Goal: Task Accomplishment & Management: Use online tool/utility

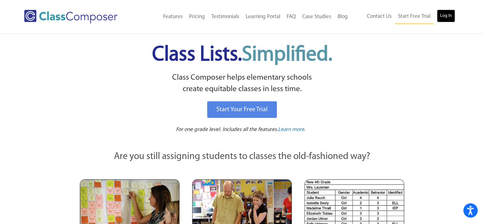
click at [443, 16] on link "Log In" at bounding box center [446, 16] width 18 height 13
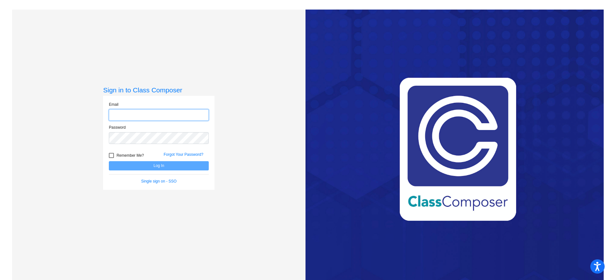
type input "[EMAIL_ADDRESS][DOMAIN_NAME]"
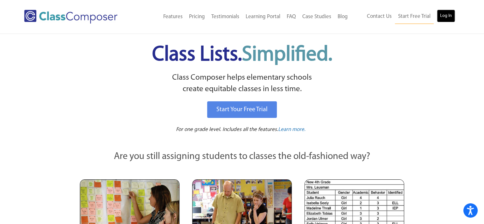
click at [446, 18] on link "Log In" at bounding box center [446, 16] width 18 height 13
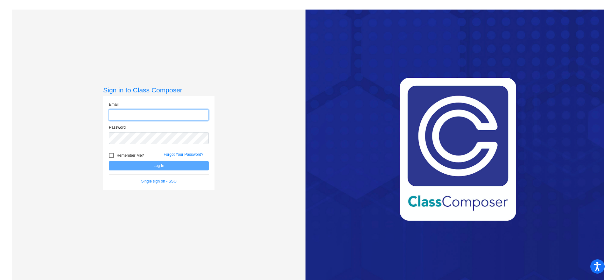
type input "[EMAIL_ADDRESS][DOMAIN_NAME]"
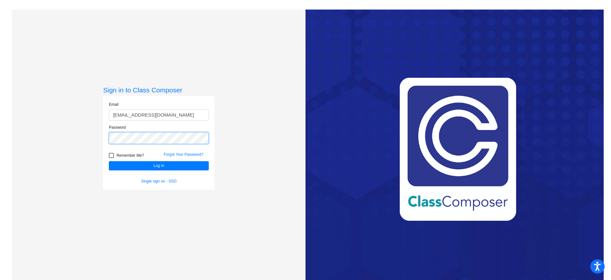
click at [109, 161] on button "Log In" at bounding box center [159, 165] width 100 height 9
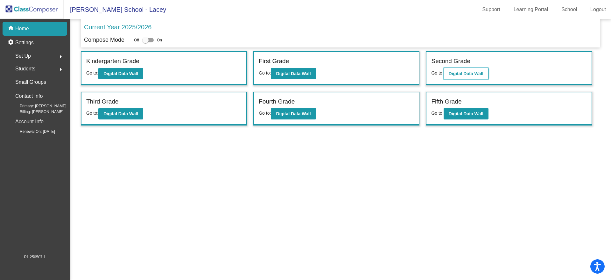
click at [472, 71] on b "Digital Data Wall" at bounding box center [466, 73] width 35 height 5
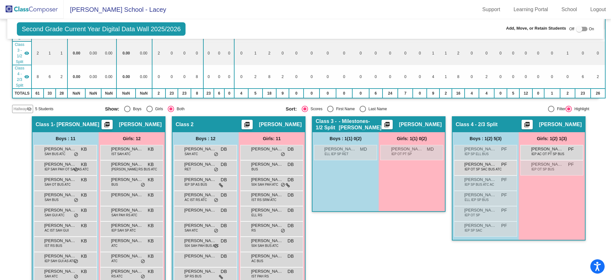
scroll to position [145, 0]
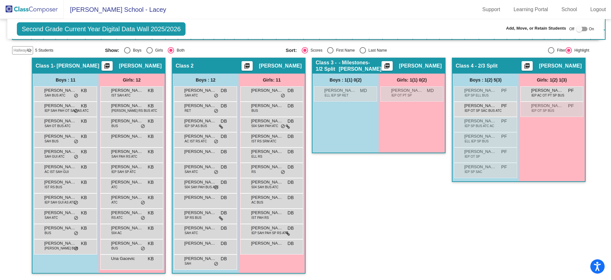
click at [582, 28] on div at bounding box center [581, 29] width 11 height 4
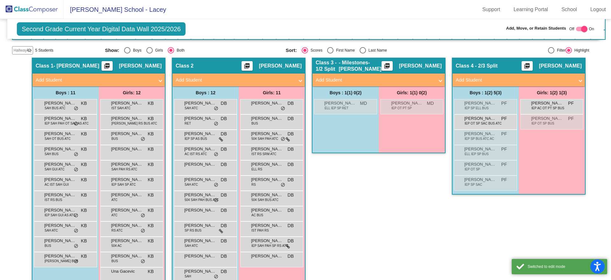
click at [582, 28] on div at bounding box center [585, 29] width 6 height 6
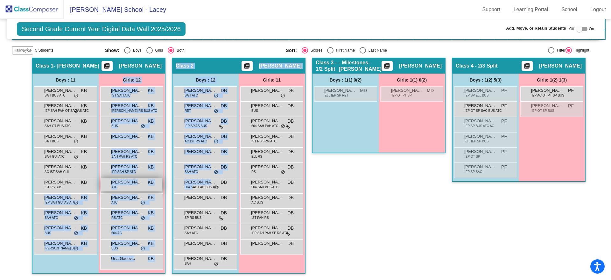
drag, startPoint x: 190, startPoint y: 185, endPoint x: 154, endPoint y: 184, distance: 36.0
click at [131, 178] on div "Hallway - Hallway Class picture_as_pdf Add Student First Name Last Name Student…" at bounding box center [305, 169] width 587 height 222
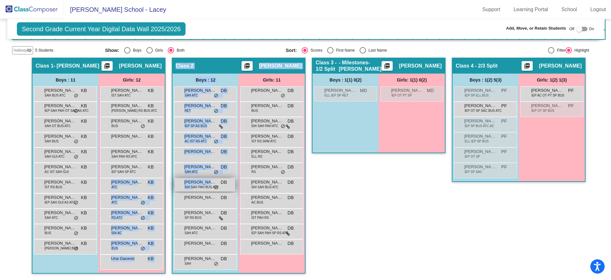
click at [209, 180] on span "Joshua Pappas" at bounding box center [200, 182] width 32 height 6
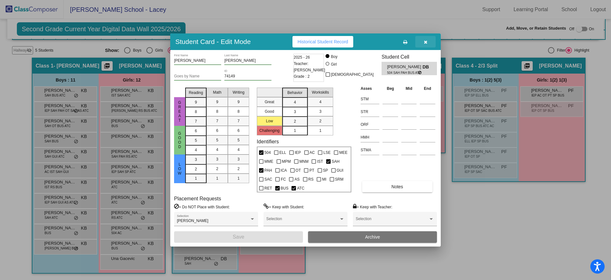
click at [427, 39] on span "button" at bounding box center [426, 41] width 4 height 5
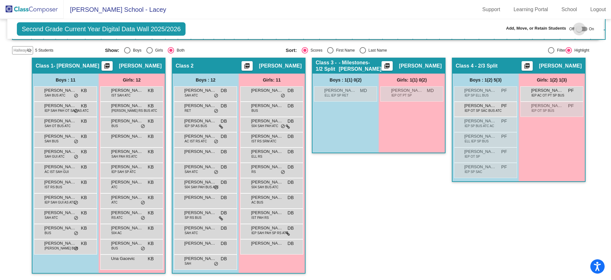
click at [583, 29] on div at bounding box center [581, 29] width 11 height 4
checkbox input "true"
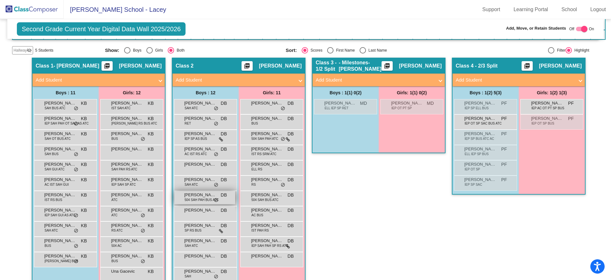
click at [198, 197] on span "504 SAH PAH BUS ATC" at bounding box center [202, 199] width 34 height 5
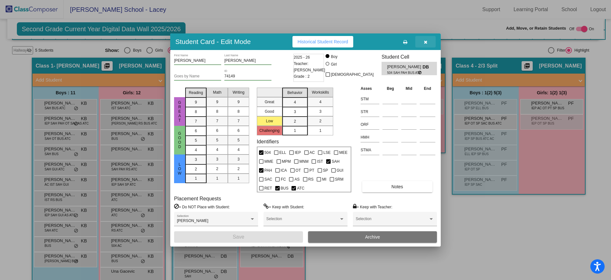
click at [427, 42] on icon "button" at bounding box center [426, 42] width 4 height 4
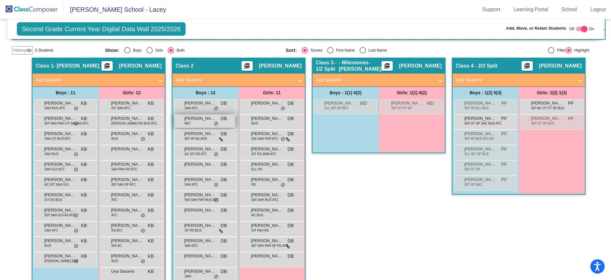
click at [198, 118] on span "[PERSON_NAME]" at bounding box center [200, 118] width 32 height 6
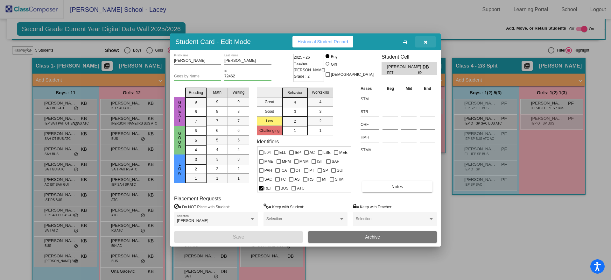
click at [425, 39] on span "button" at bounding box center [426, 41] width 4 height 5
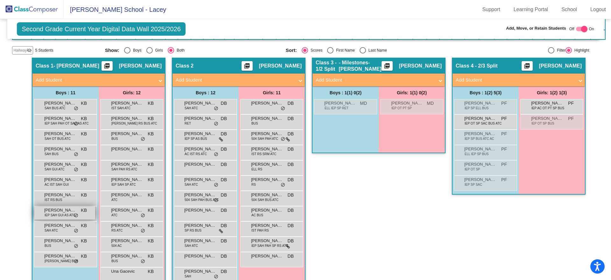
click at [40, 210] on div "Logan Pierce IEP SAH GUI AS ATC KB lock do_not_disturb_alt" at bounding box center [64, 212] width 61 height 13
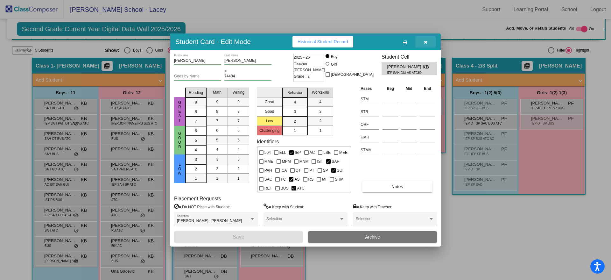
click at [427, 41] on icon "button" at bounding box center [426, 42] width 4 height 4
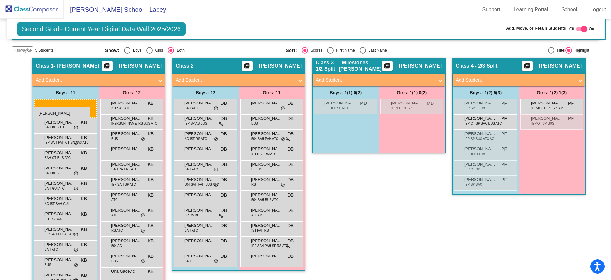
drag, startPoint x: 202, startPoint y: 120, endPoint x: 33, endPoint y: 106, distance: 169.7
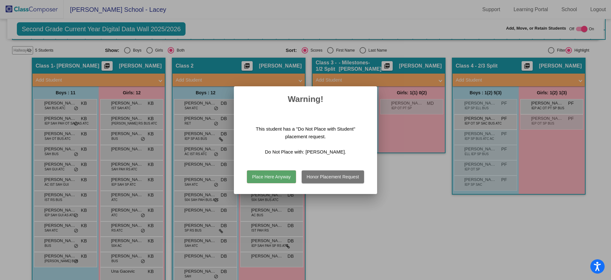
click at [280, 174] on button "Place Here Anyway" at bounding box center [271, 176] width 49 height 13
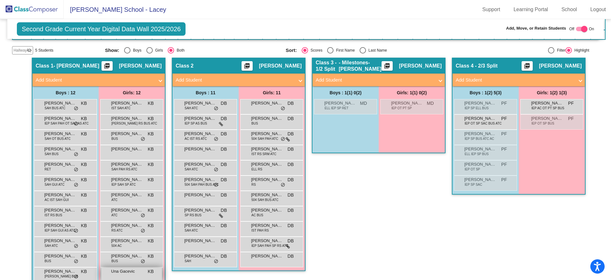
scroll to position [150, 0]
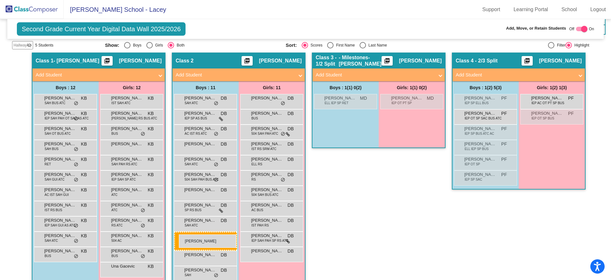
drag, startPoint x: 63, startPoint y: 274, endPoint x: 179, endPoint y: 234, distance: 122.1
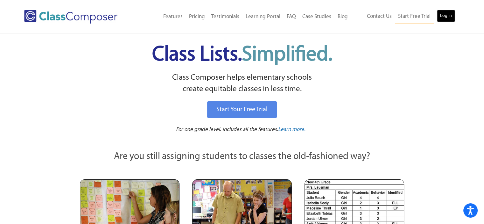
click at [444, 15] on link "Log In" at bounding box center [446, 16] width 18 height 13
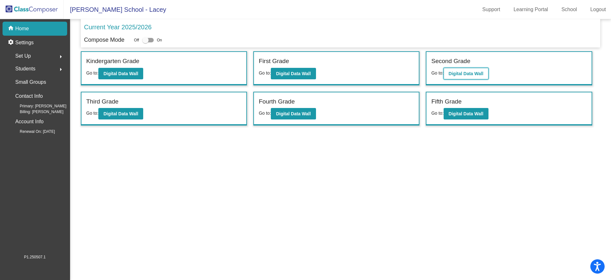
click at [457, 71] on b "Digital Data Wall" at bounding box center [466, 73] width 35 height 5
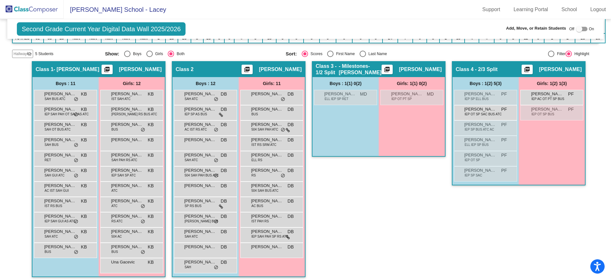
scroll to position [142, 0]
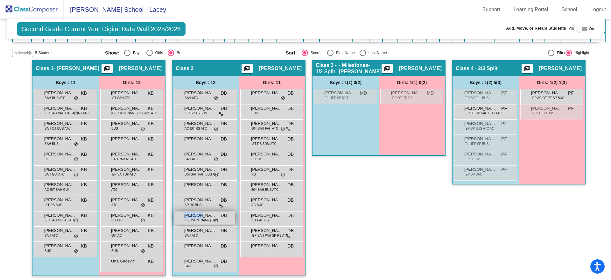
drag, startPoint x: 197, startPoint y: 216, endPoint x: 189, endPoint y: 218, distance: 8.3
click at [189, 218] on div "[PERSON_NAME] [PERSON_NAME] BUS DB lock do_not_disturb_alt" at bounding box center [205, 217] width 61 height 13
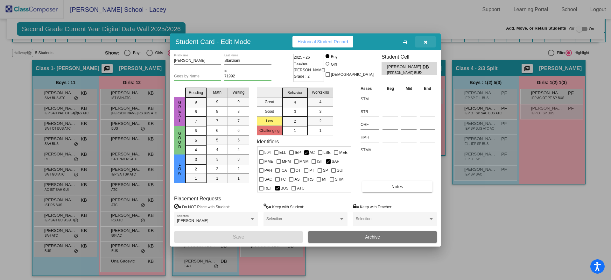
click at [427, 42] on icon "button" at bounding box center [426, 42] width 4 height 4
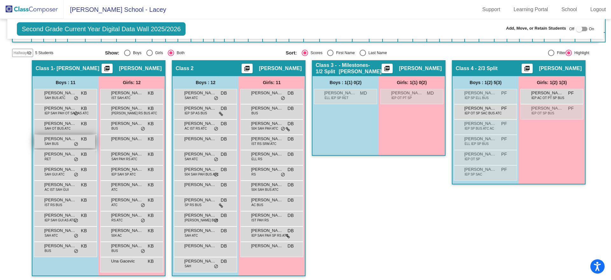
click at [48, 141] on span "SAH BUS" at bounding box center [52, 143] width 14 height 5
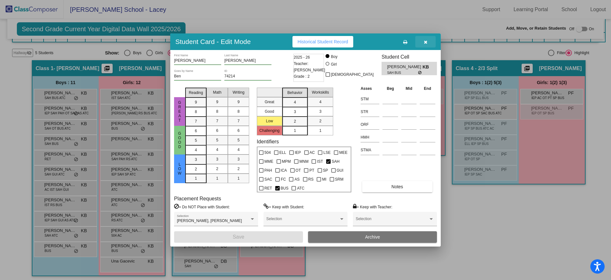
click at [426, 40] on icon "button" at bounding box center [426, 42] width 4 height 4
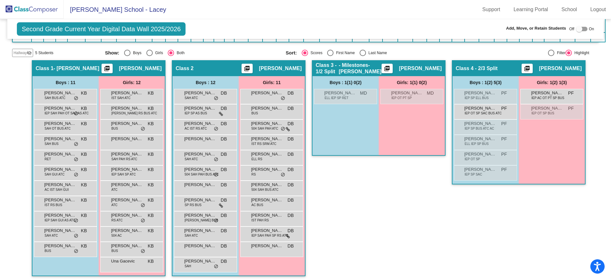
click at [399, 236] on div "Class 3 - 1/2 Split - Milestones-[PERSON_NAME] picture_as_pdf [PERSON_NAME] Add…" at bounding box center [379, 171] width 134 height 222
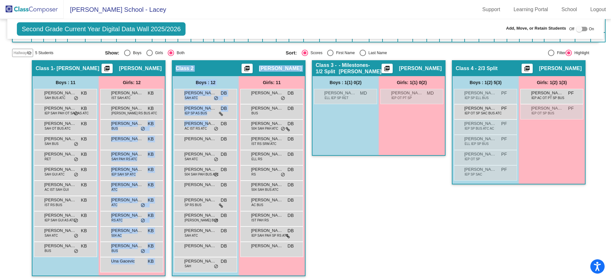
drag, startPoint x: 201, startPoint y: 125, endPoint x: 162, endPoint y: 127, distance: 38.2
click at [162, 127] on div "Hallway - Hallway Class picture_as_pdf Add Student First Name Last Name Student…" at bounding box center [305, 171] width 587 height 222
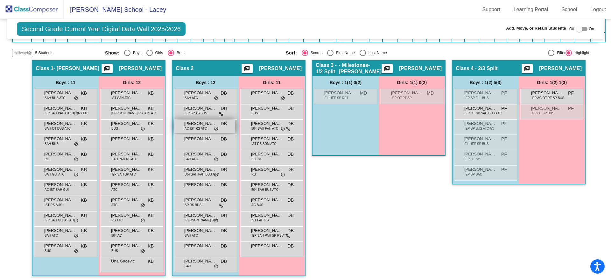
click at [209, 125] on span "[PERSON_NAME]" at bounding box center [200, 123] width 32 height 6
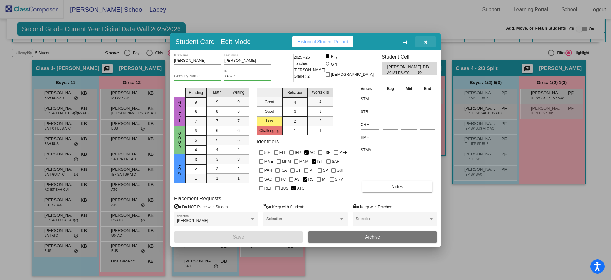
click at [425, 40] on icon "button" at bounding box center [426, 42] width 4 height 4
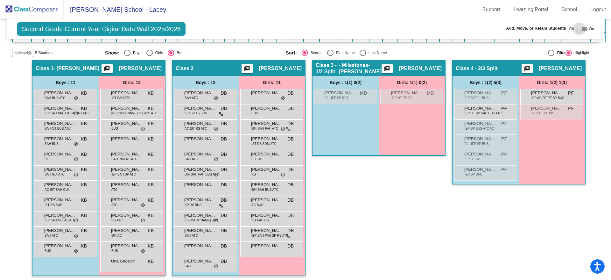
click at [582, 28] on div at bounding box center [581, 29] width 11 height 4
checkbox input "true"
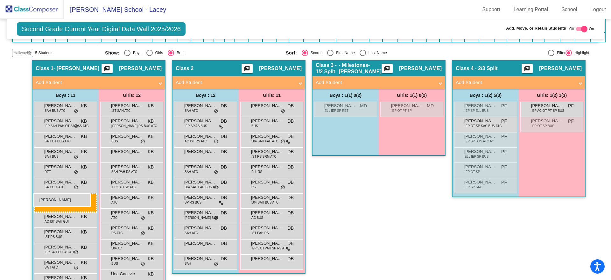
drag, startPoint x: 202, startPoint y: 202, endPoint x: 33, endPoint y: 193, distance: 168.7
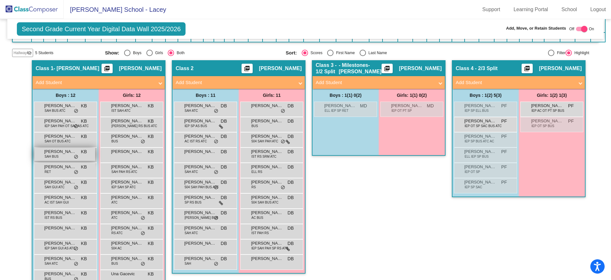
click at [64, 155] on div "[PERSON_NAME] [PERSON_NAME] BUS KB lock do_not_disturb_alt" at bounding box center [64, 154] width 61 height 13
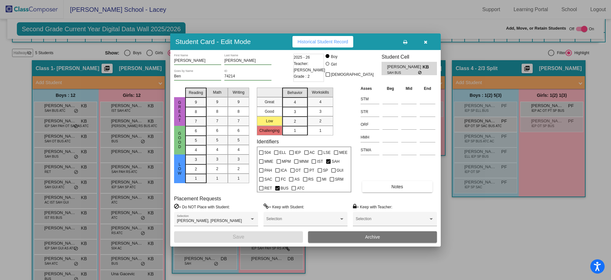
click at [427, 40] on icon "button" at bounding box center [426, 42] width 4 height 4
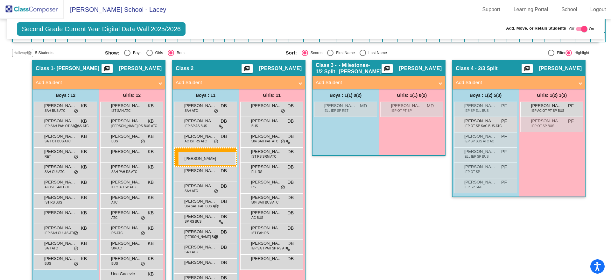
drag, startPoint x: 66, startPoint y: 153, endPoint x: 179, endPoint y: 152, distance: 112.7
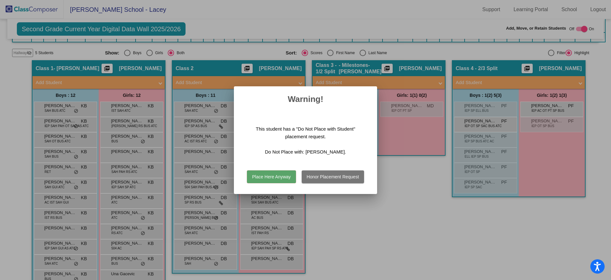
click at [268, 174] on button "Place Here Anyway" at bounding box center [271, 176] width 49 height 13
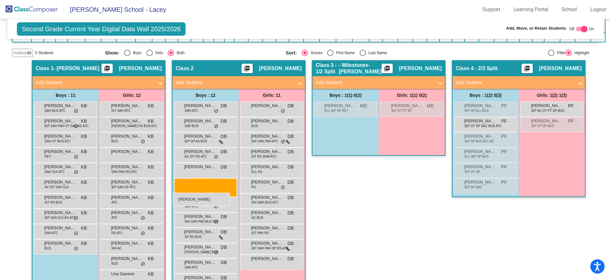
drag, startPoint x: 62, startPoint y: 217, endPoint x: 173, endPoint y: 193, distance: 112.9
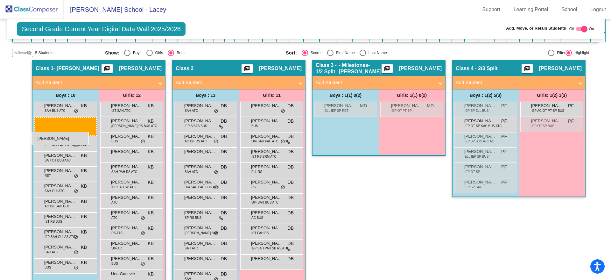
drag, startPoint x: 203, startPoint y: 122, endPoint x: 32, endPoint y: 132, distance: 171.6
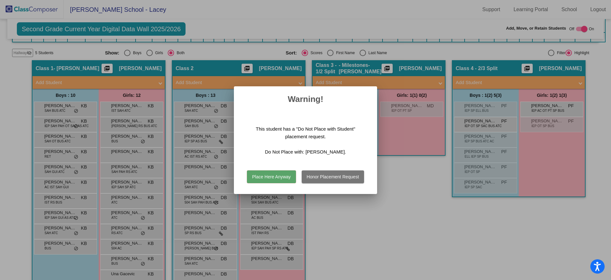
click at [267, 175] on button "Place Here Anyway" at bounding box center [271, 176] width 49 height 13
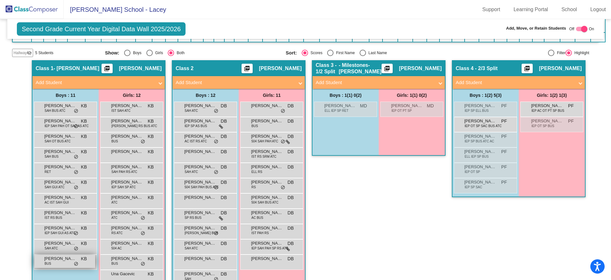
click at [59, 258] on span "[PERSON_NAME]" at bounding box center [60, 258] width 32 height 6
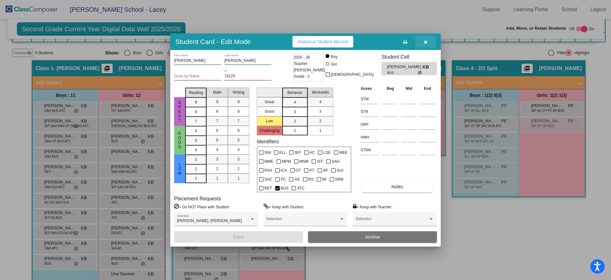
click at [425, 42] on icon "button" at bounding box center [426, 42] width 4 height 4
